Goal: Task Accomplishment & Management: Manage account settings

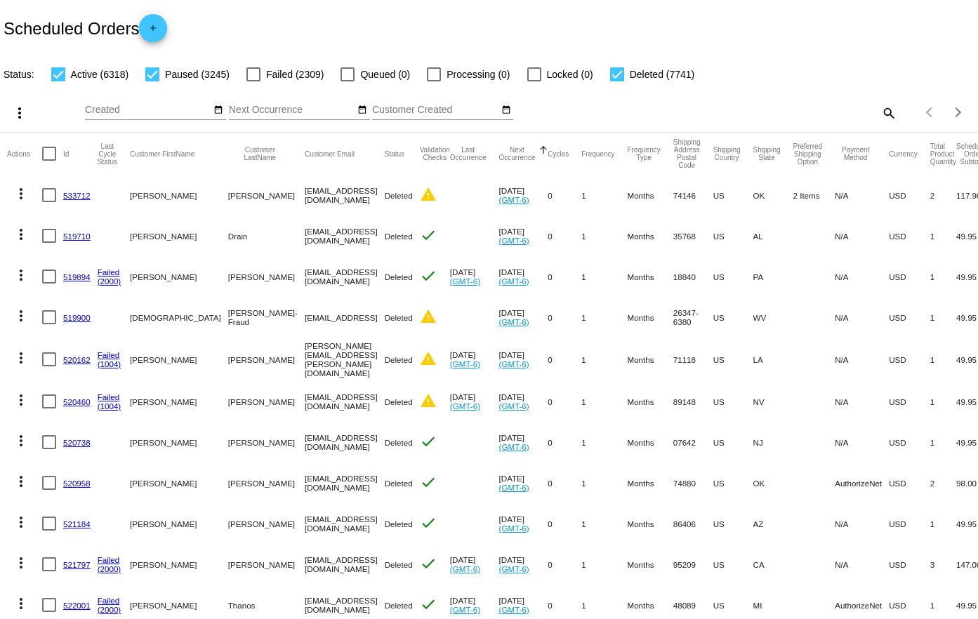
click at [862, 105] on div "search" at bounding box center [775, 113] width 244 height 22
click at [879, 112] on mat-icon "search" at bounding box center [887, 113] width 17 height 22
click at [765, 112] on input "Search" at bounding box center [775, 110] width 244 height 11
drag, startPoint x: 765, startPoint y: 112, endPoint x: 759, endPoint y: 118, distance: 8.5
drag, startPoint x: 759, startPoint y: 118, endPoint x: 704, endPoint y: 110, distance: 55.3
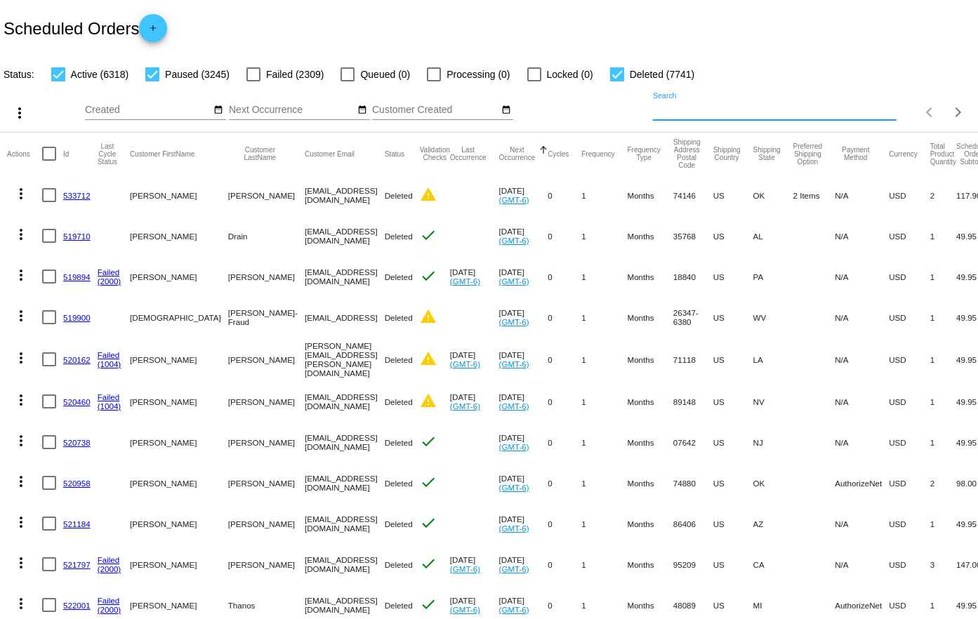
paste input "804827"
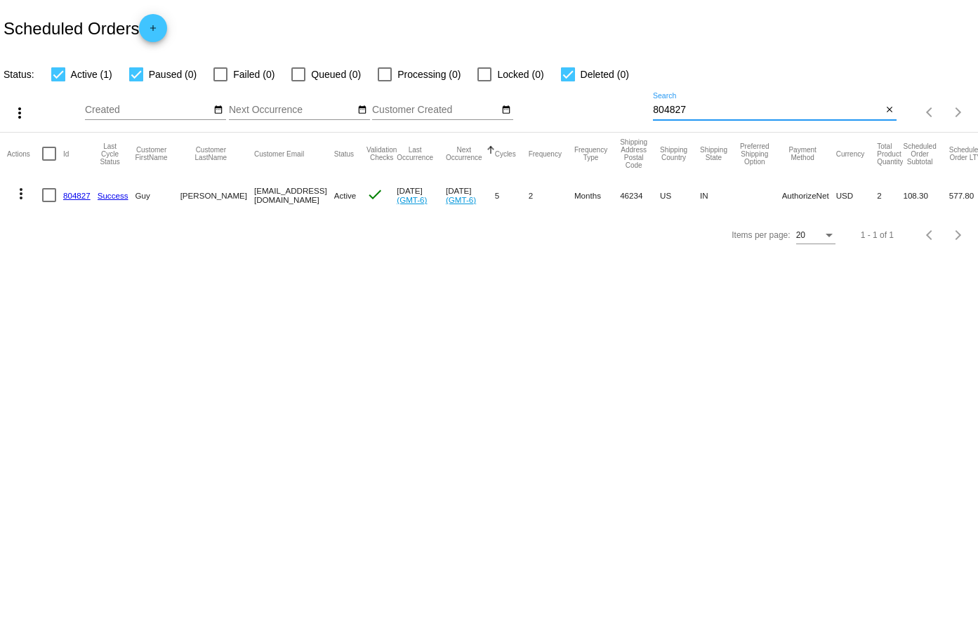
type input "804827"
click at [74, 194] on link "804827" at bounding box center [76, 195] width 27 height 9
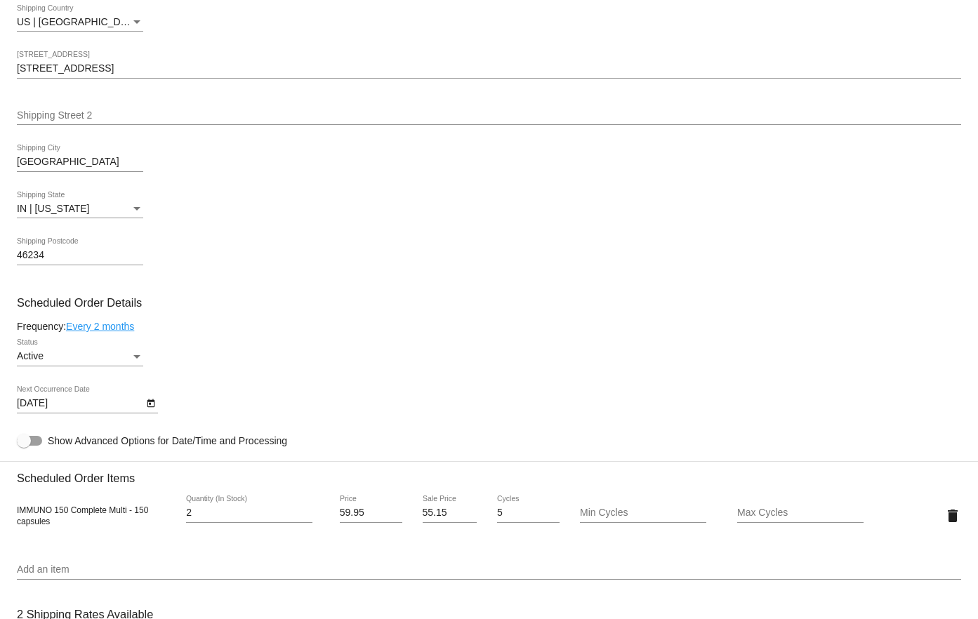
scroll to position [561, 0]
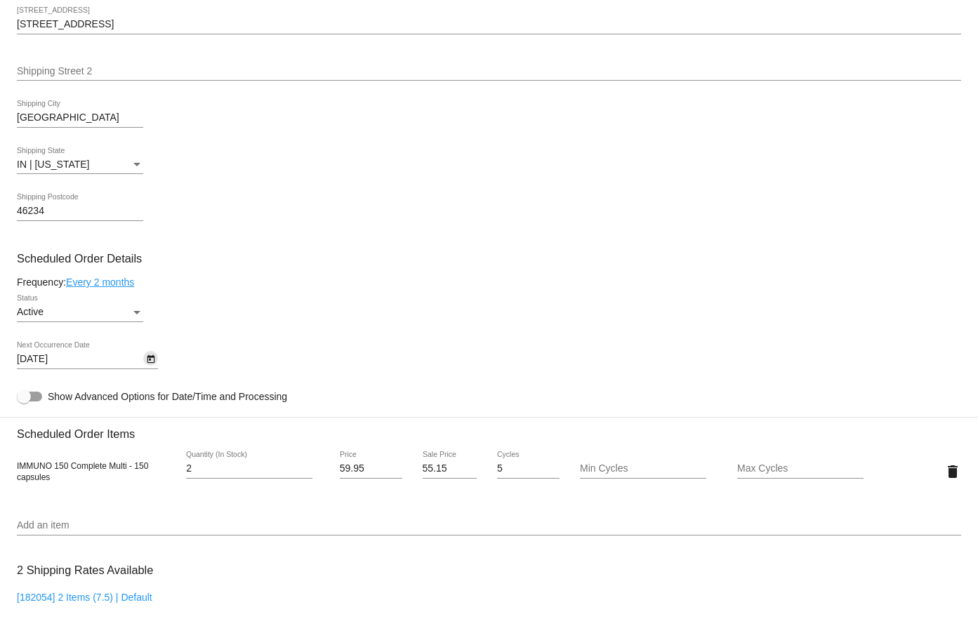
click at [143, 358] on button "Open calendar" at bounding box center [150, 358] width 15 height 15
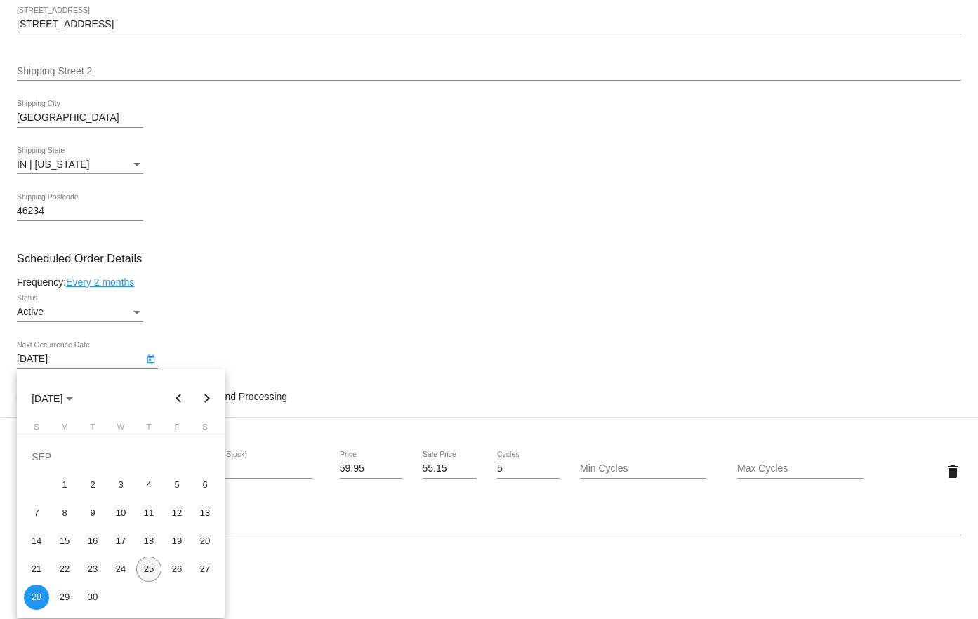
click at [145, 571] on div "25" at bounding box center [148, 569] width 25 height 25
type input "[DATE]"
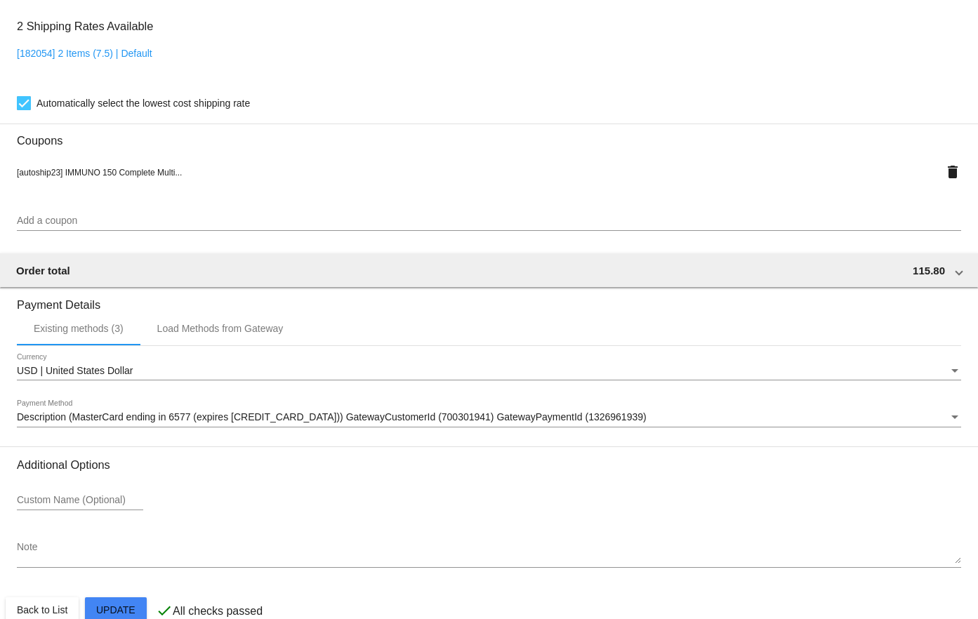
scroll to position [1131, 0]
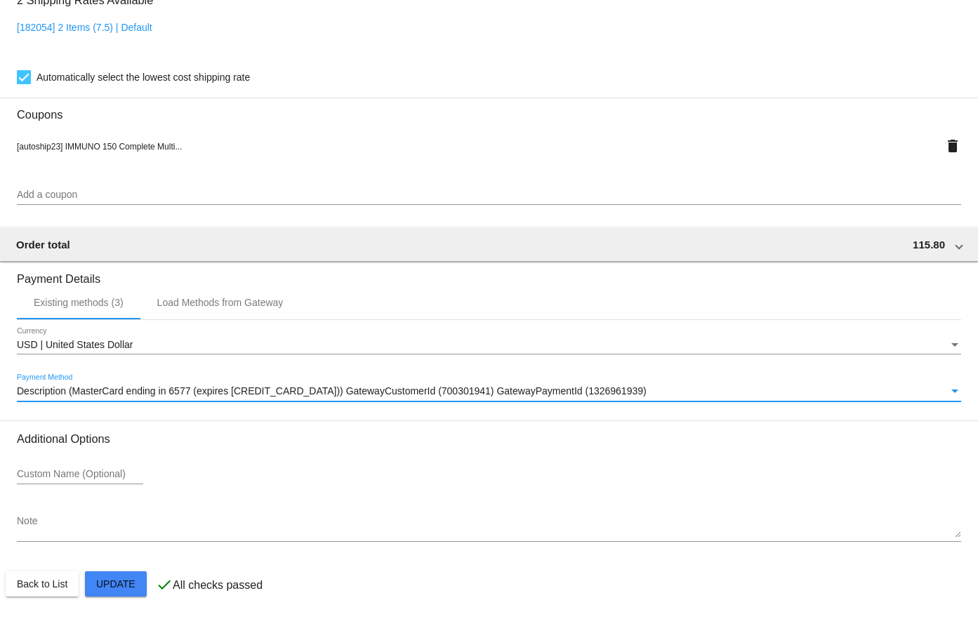
click at [145, 396] on span "Description (MasterCard ending in 6577 (expires [CREDIT_CARD_DATA])) GatewayCus…" at bounding box center [331, 390] width 629 height 11
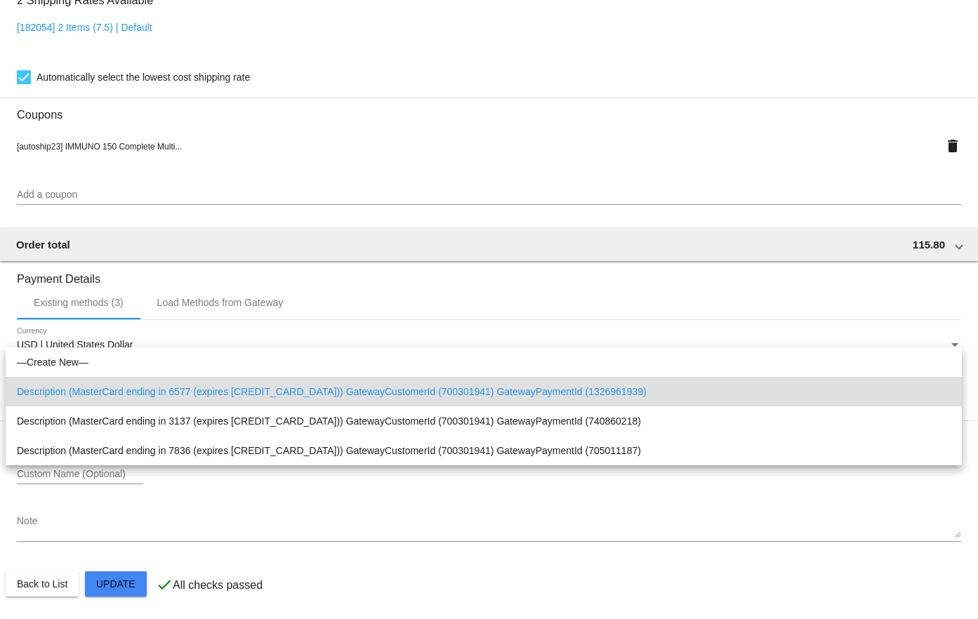
click at [257, 160] on div at bounding box center [489, 309] width 978 height 619
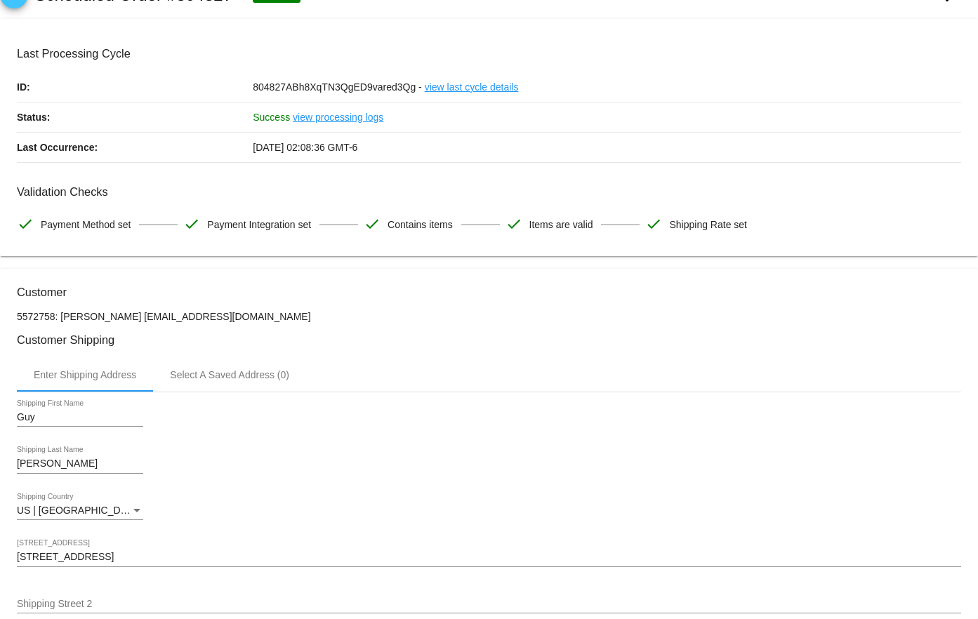
scroll to position [0, 0]
